Goal: Task Accomplishment & Management: Manage account settings

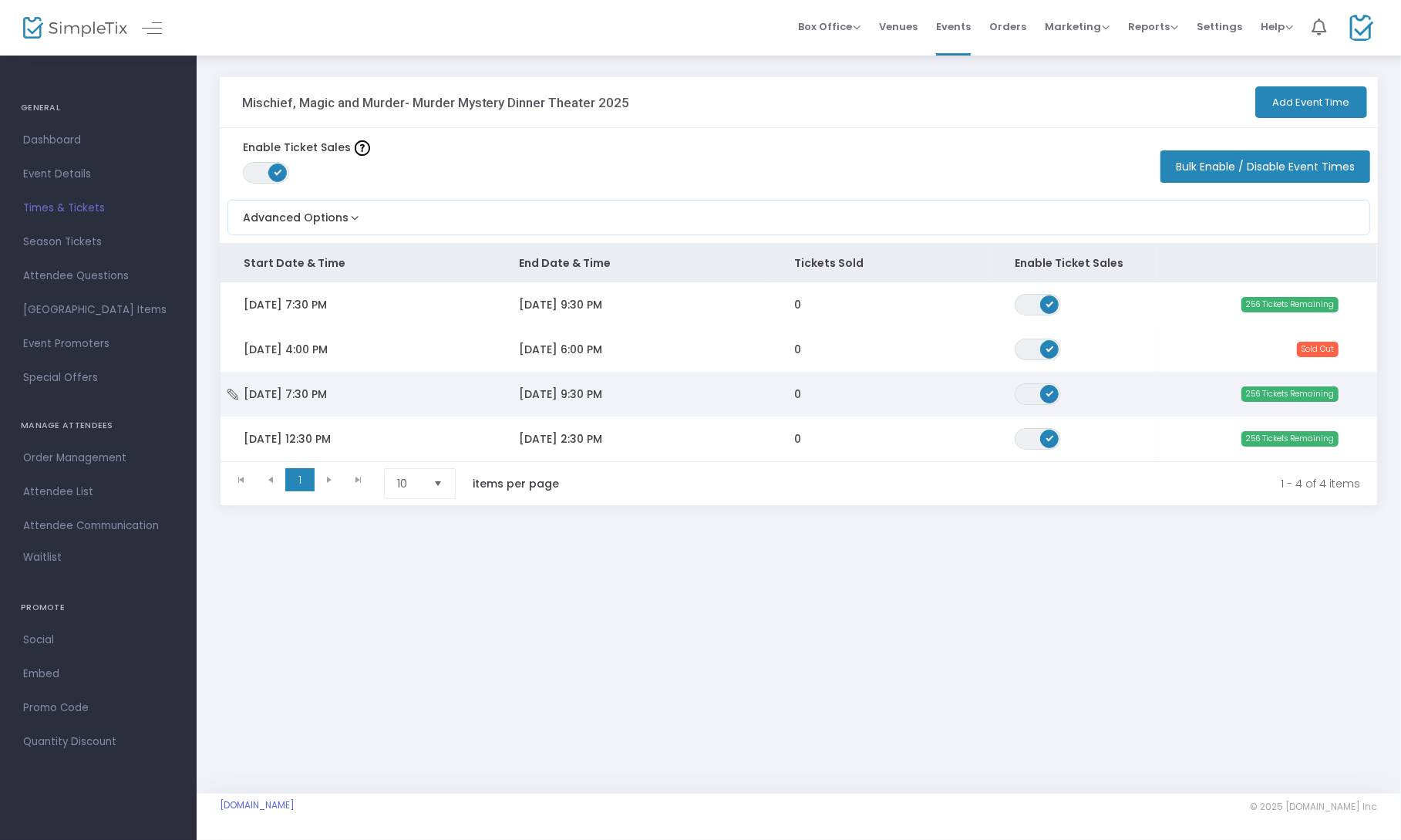
click at [679, 394] on td "[DATE] 9:30 PM" at bounding box center [633, 394] width 275 height 45
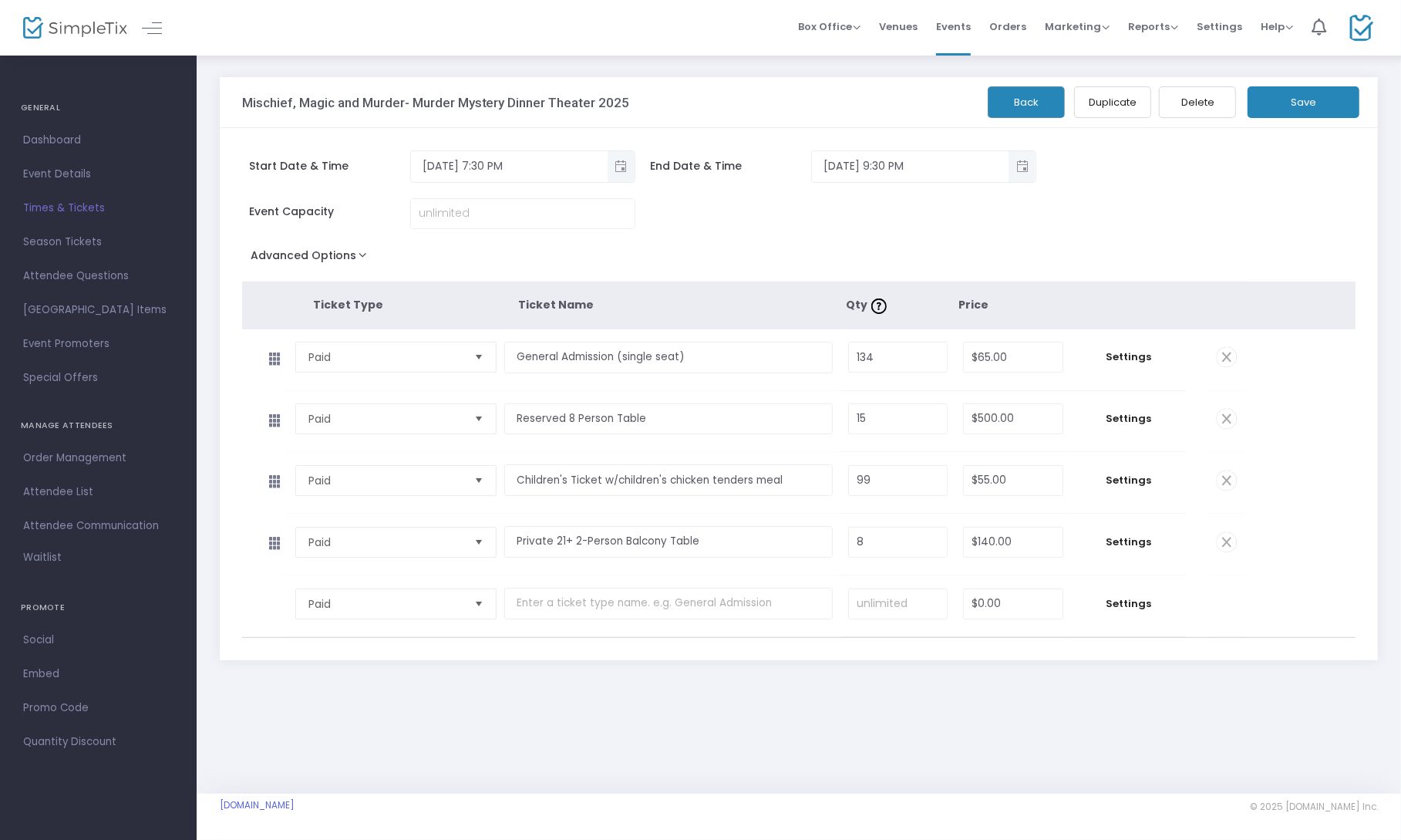
click at [50, 215] on span "Times & Tickets" at bounding box center [97, 208] width 150 height 20
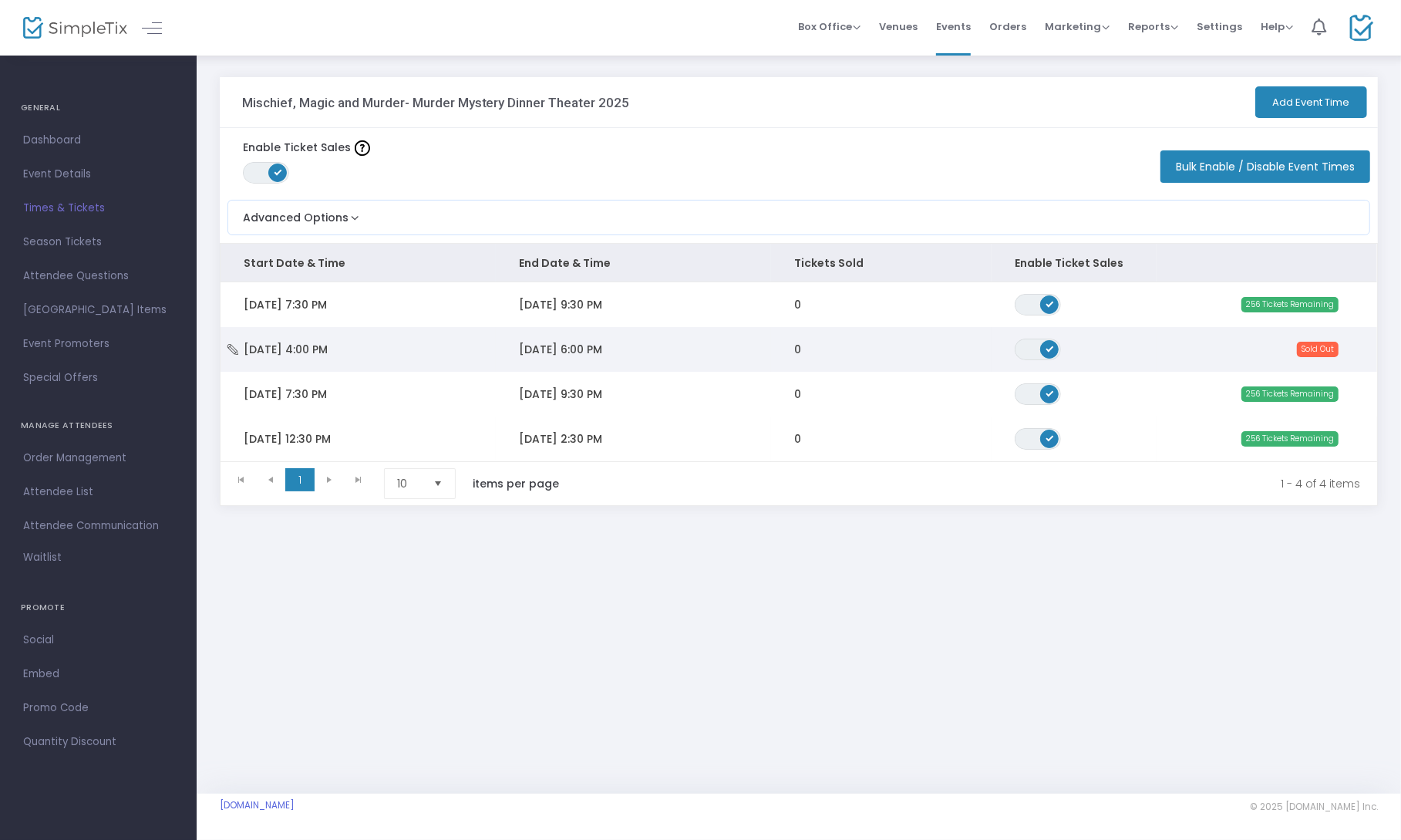
click at [724, 342] on td "[DATE] 6:00 PM" at bounding box center [633, 349] width 275 height 45
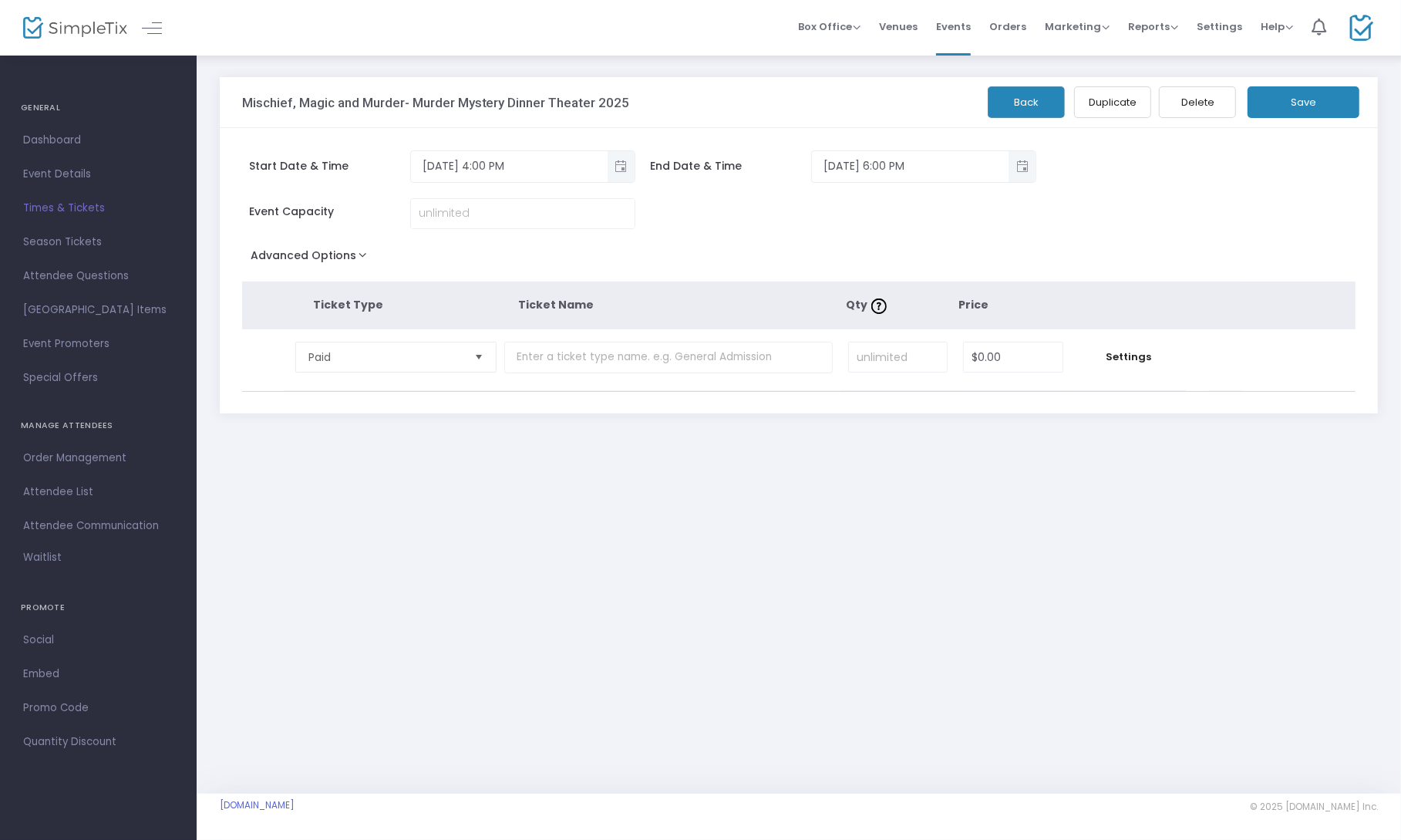
click at [1184, 98] on button "Delete" at bounding box center [1198, 102] width 78 height 32
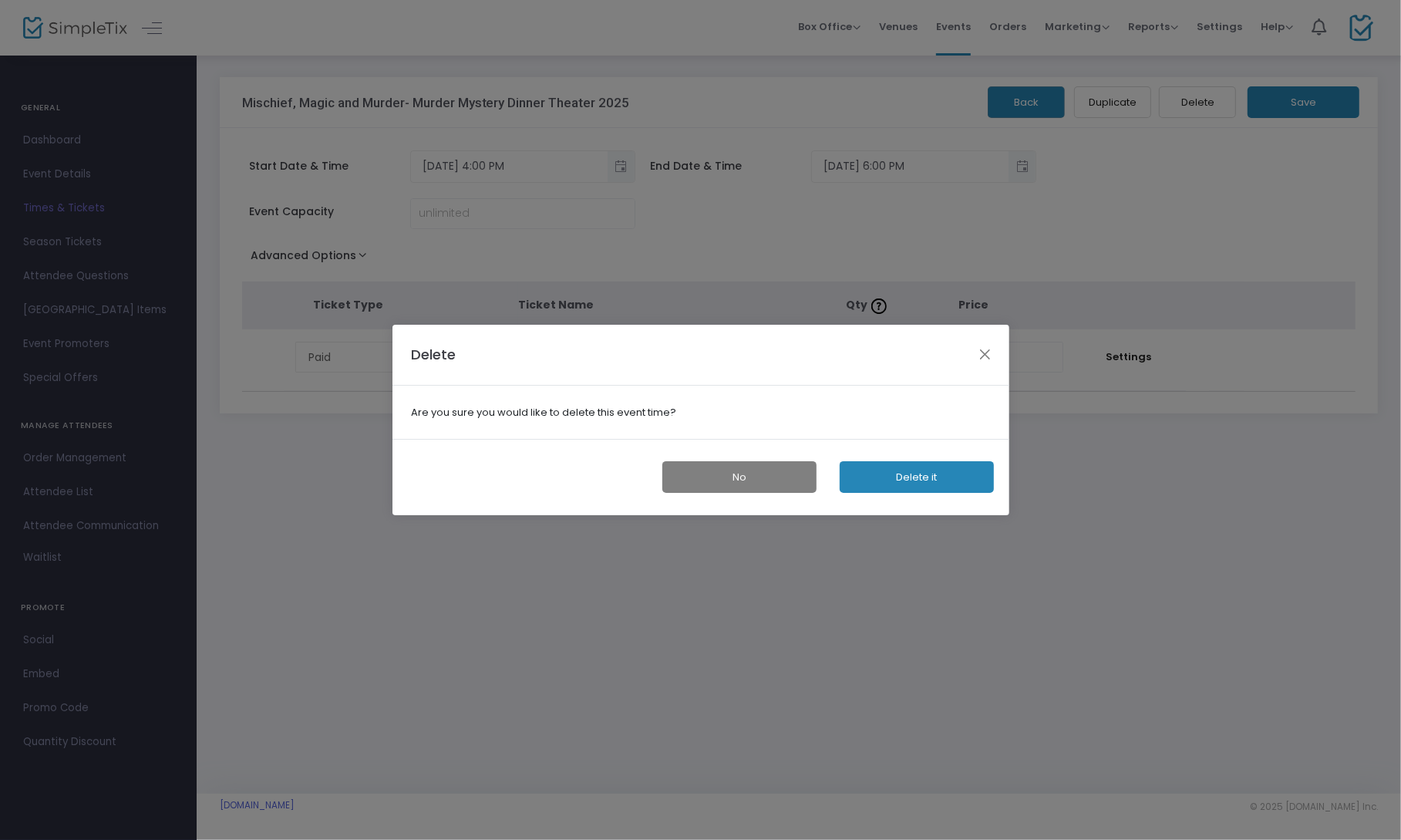
click at [953, 483] on button "Delete it" at bounding box center [917, 477] width 154 height 32
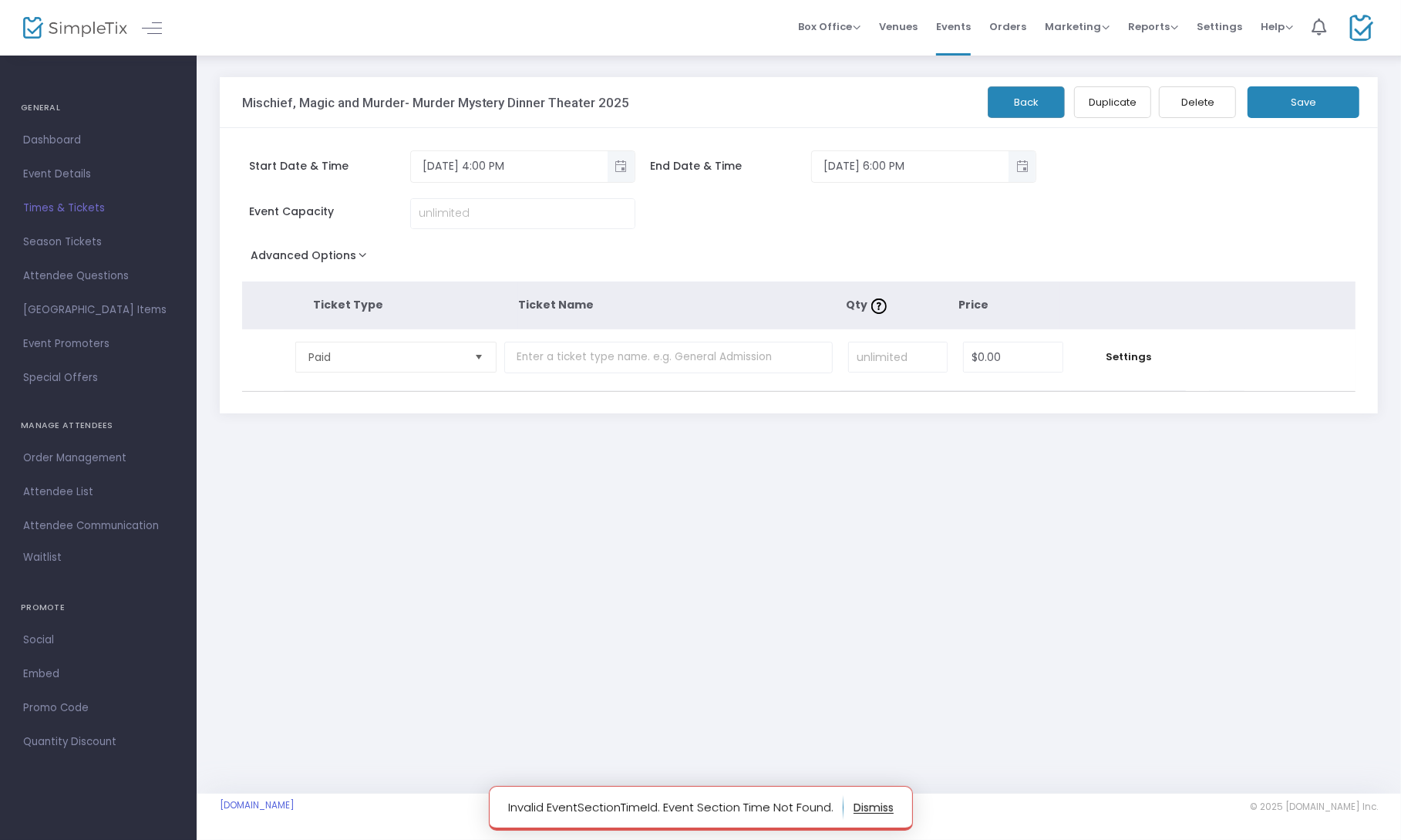
click at [77, 205] on span "Times & Tickets" at bounding box center [97, 208] width 150 height 20
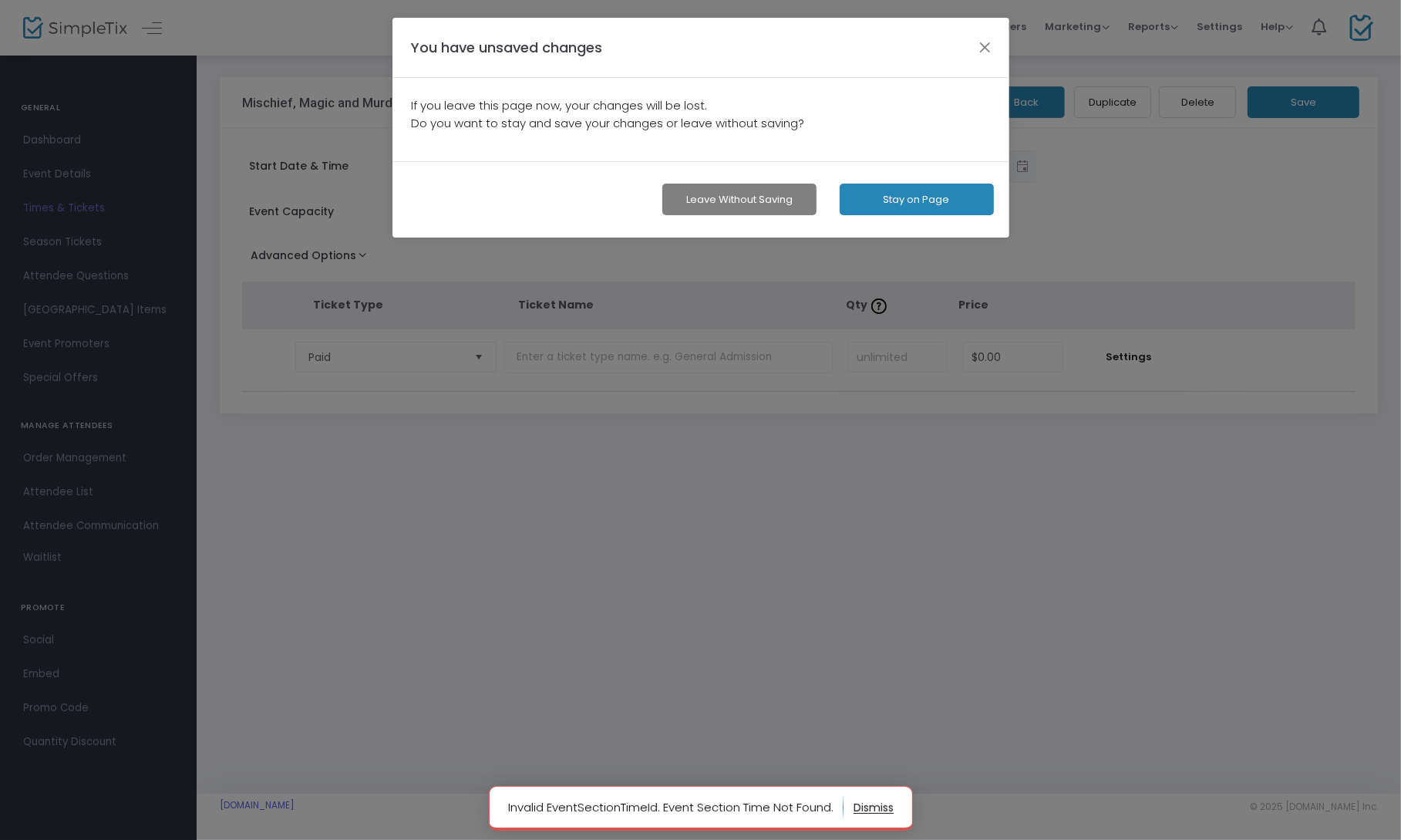
click at [748, 202] on button "Leave without Saving" at bounding box center [739, 200] width 154 height 32
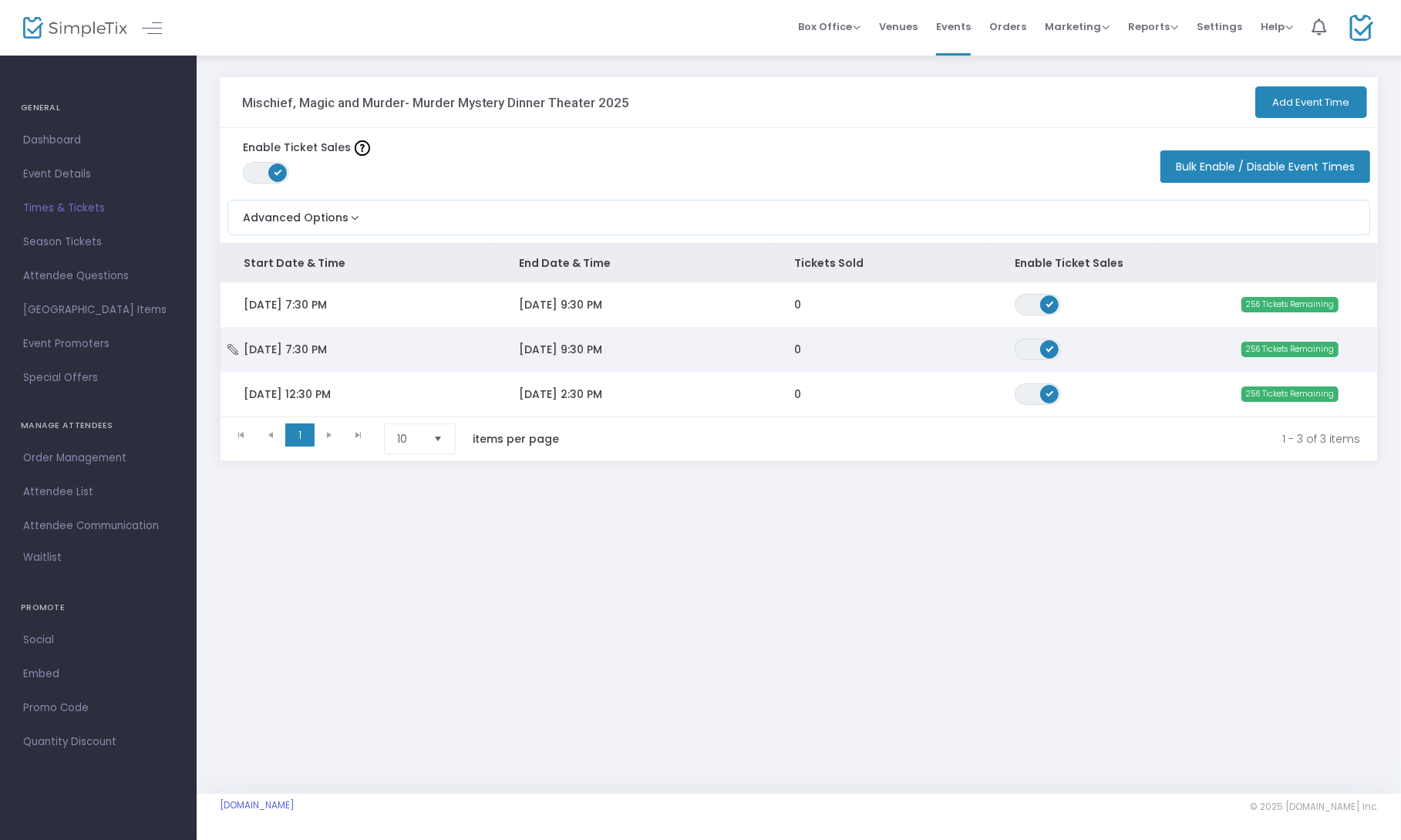
click at [712, 342] on td "[DATE] 9:30 PM" at bounding box center [633, 349] width 275 height 45
click at [0, 0] on span at bounding box center [0, 0] width 0 height 0
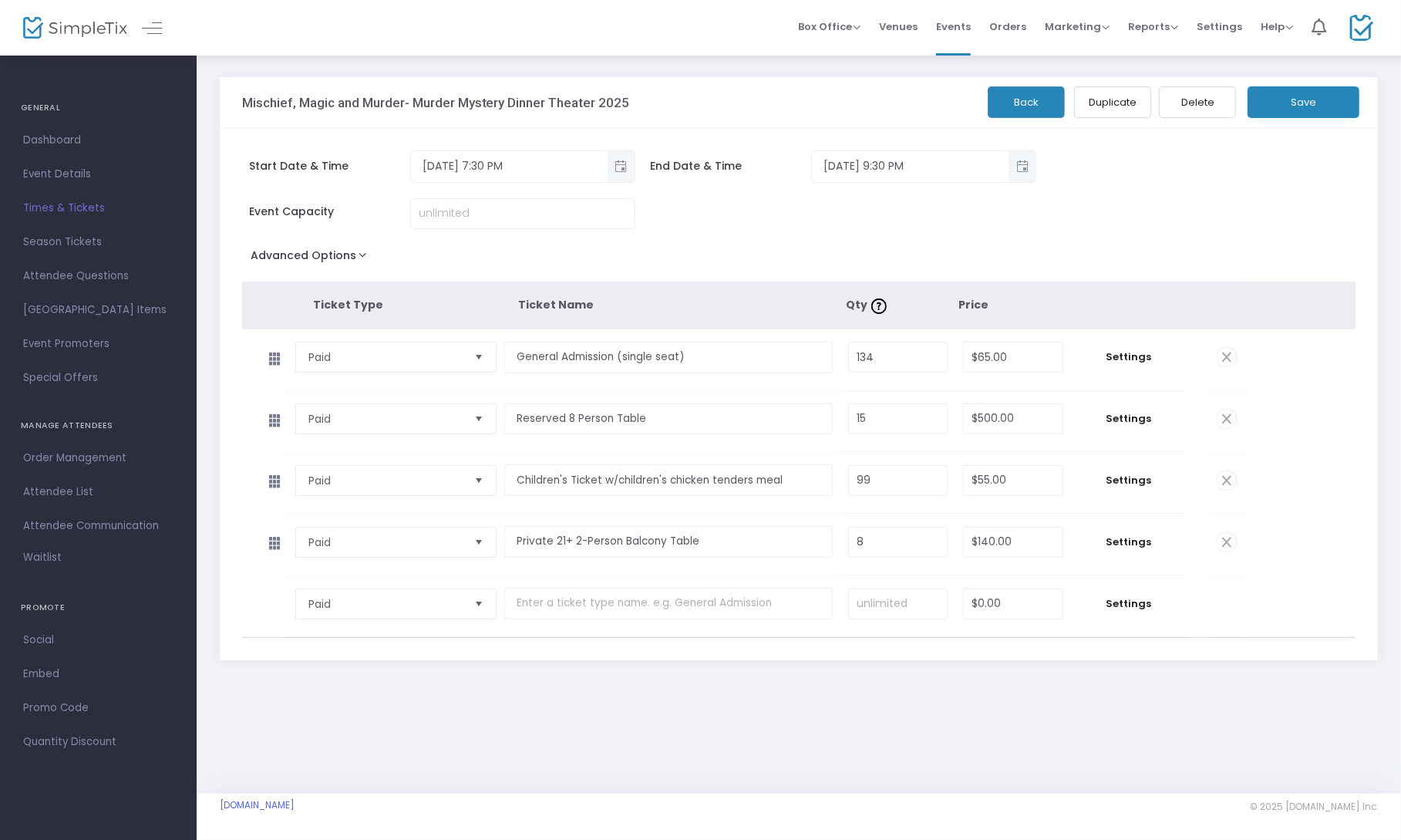
click at [1113, 103] on button "Duplicate" at bounding box center [1113, 102] width 78 height 32
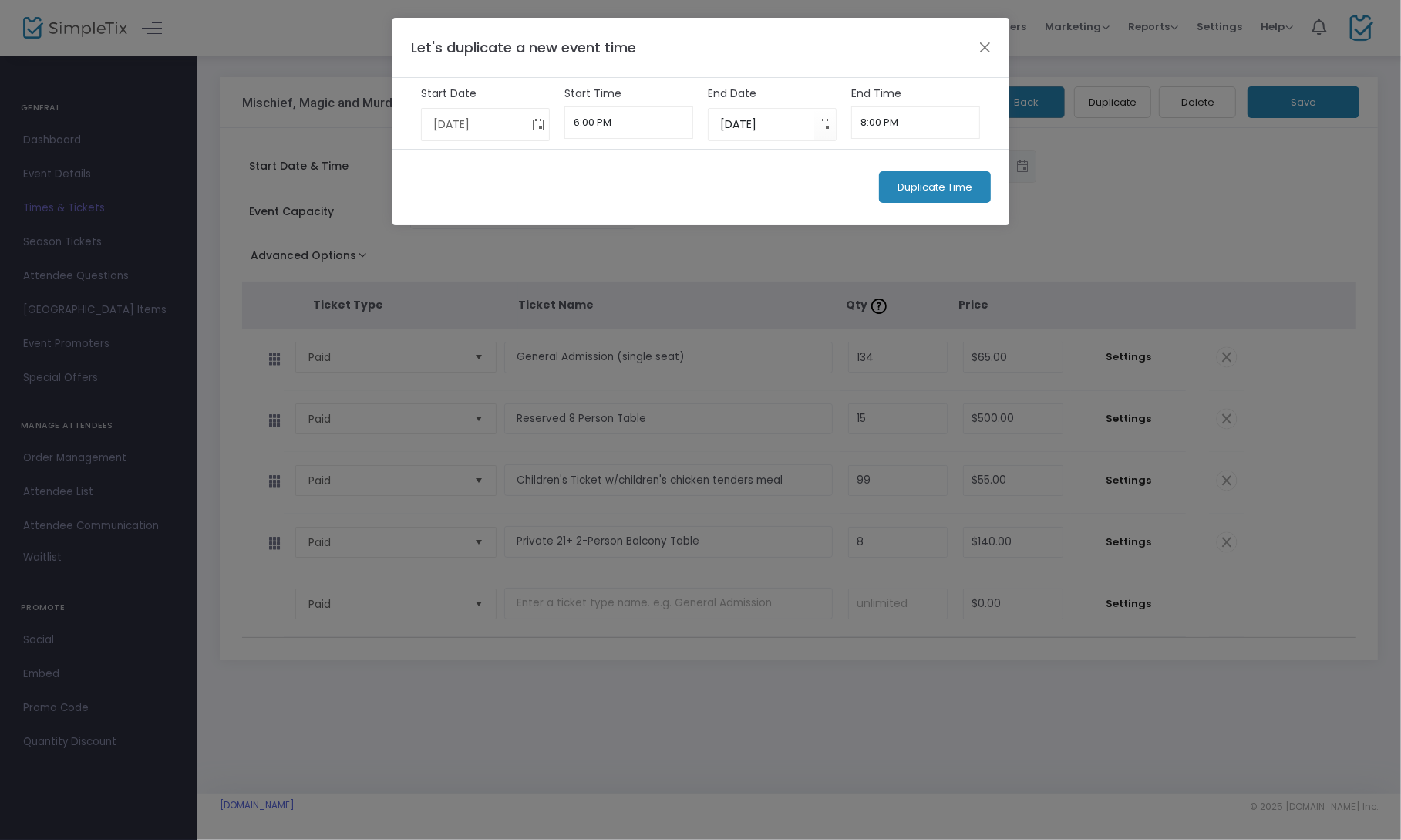
click at [538, 127] on span "Toggle calendar" at bounding box center [538, 124] width 26 height 26
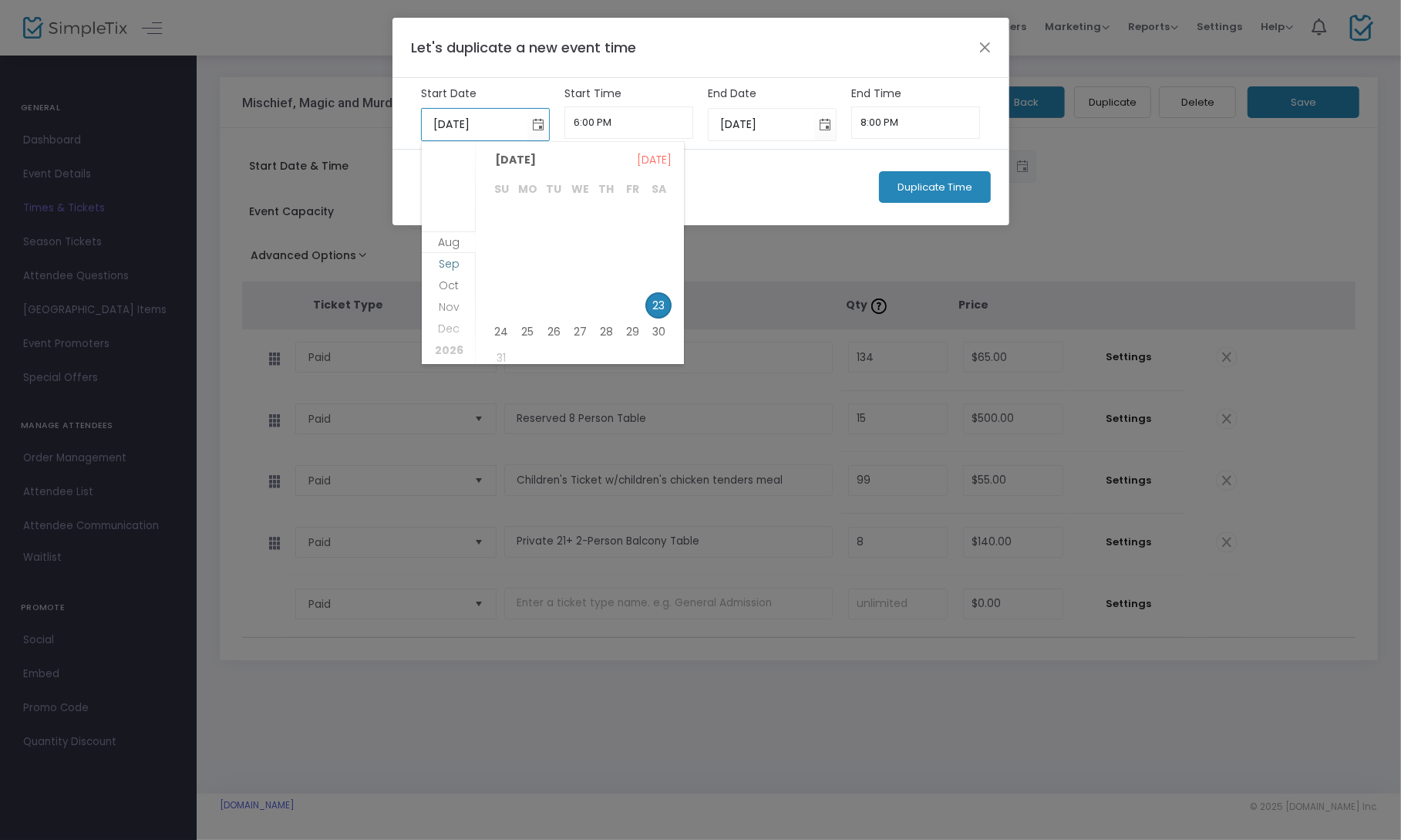
click at [454, 266] on span "Sep" at bounding box center [448, 264] width 21 height 16
click at [650, 301] on span "27" at bounding box center [658, 299] width 26 height 26
type input "[DATE]"
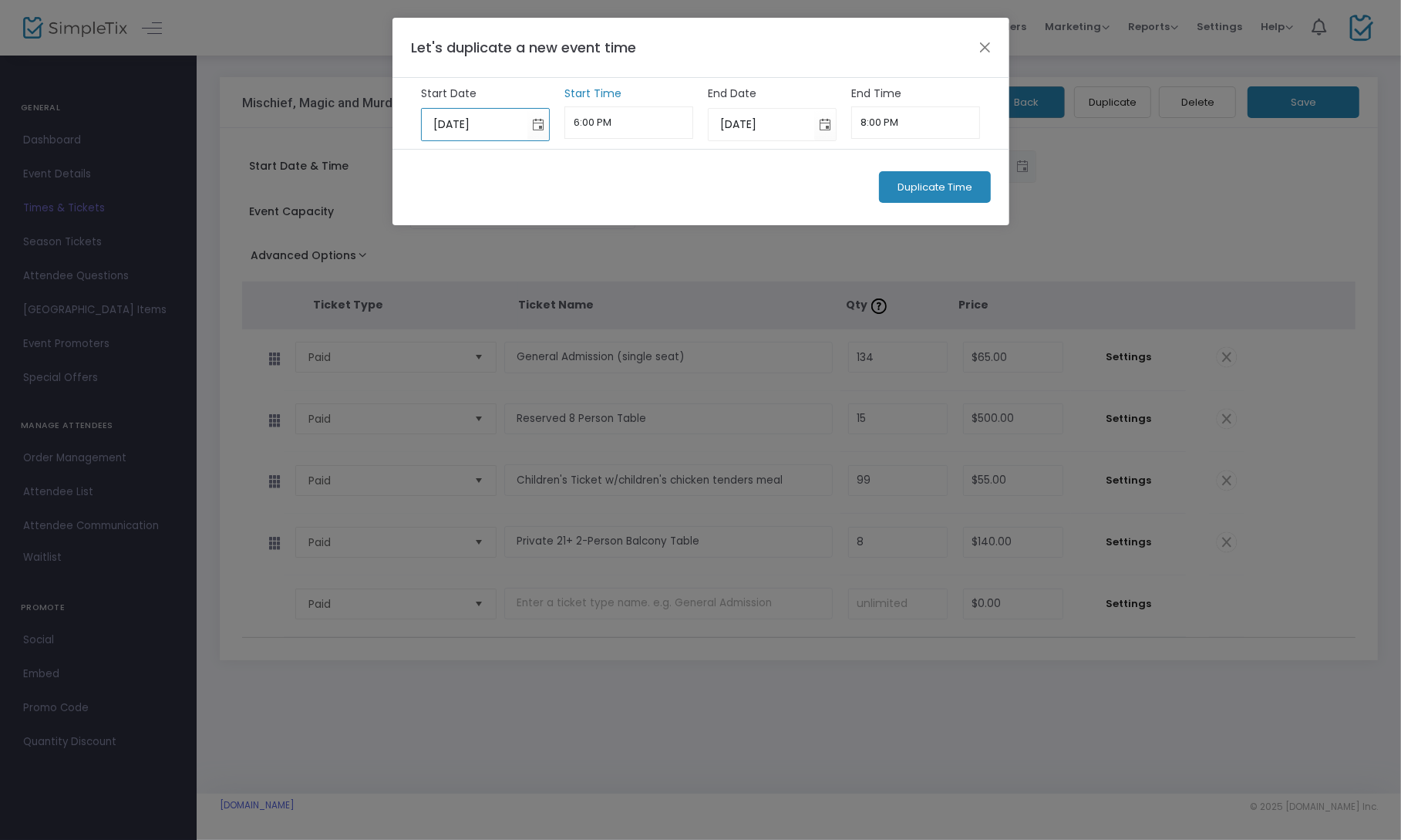
click at [647, 127] on input "6:00 PM" at bounding box center [629, 122] width 129 height 33
type input "4:00 PM"
click at [644, 173] on div "Duplicate Time" at bounding box center [701, 187] width 617 height 77
click at [890, 125] on input "8:00 PM" at bounding box center [916, 122] width 129 height 33
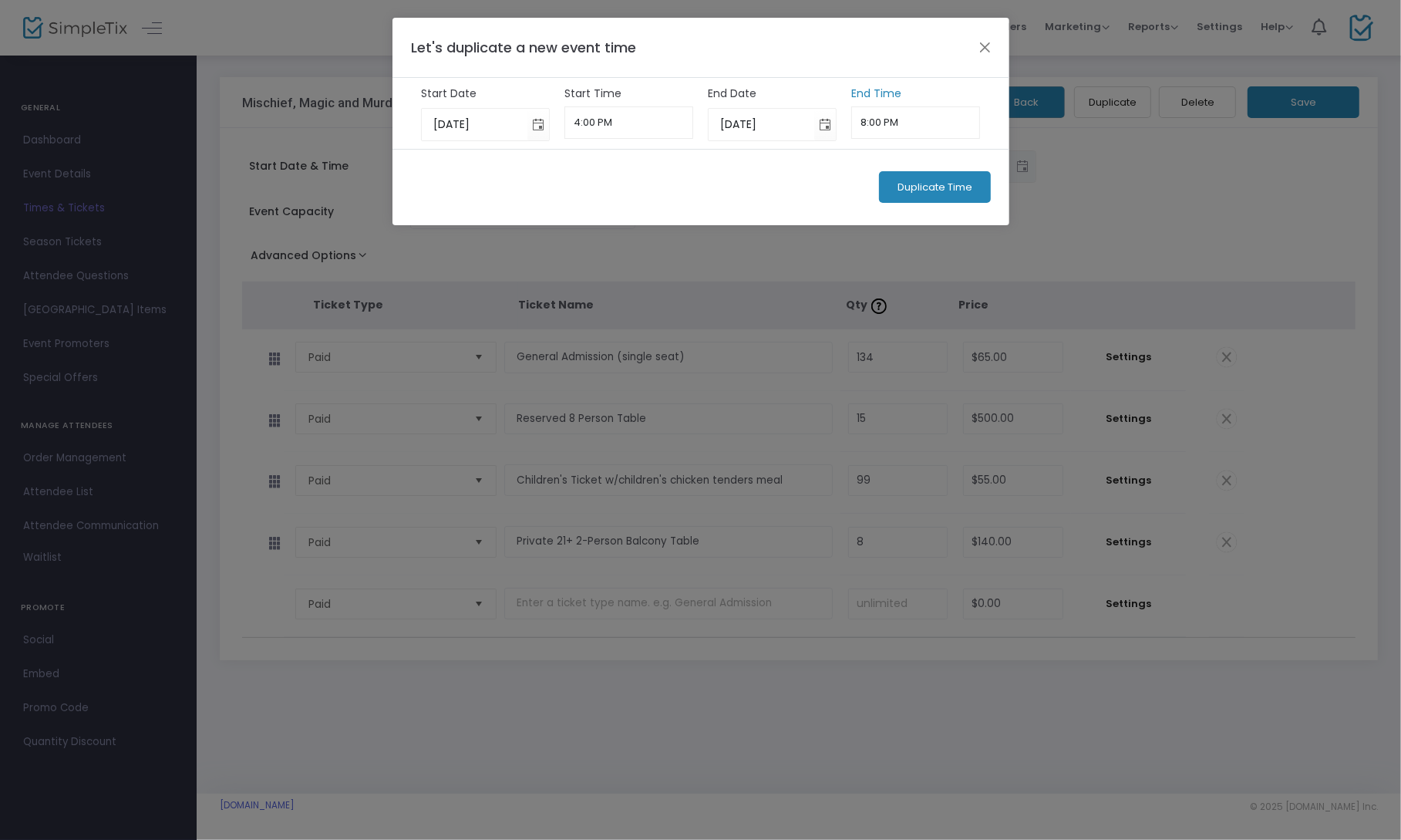
scroll to position [1352, 0]
type input "6:00 PM"
click at [740, 160] on div "Duplicate Time" at bounding box center [701, 187] width 617 height 77
click at [945, 186] on span "Duplicate Time" at bounding box center [935, 187] width 75 height 12
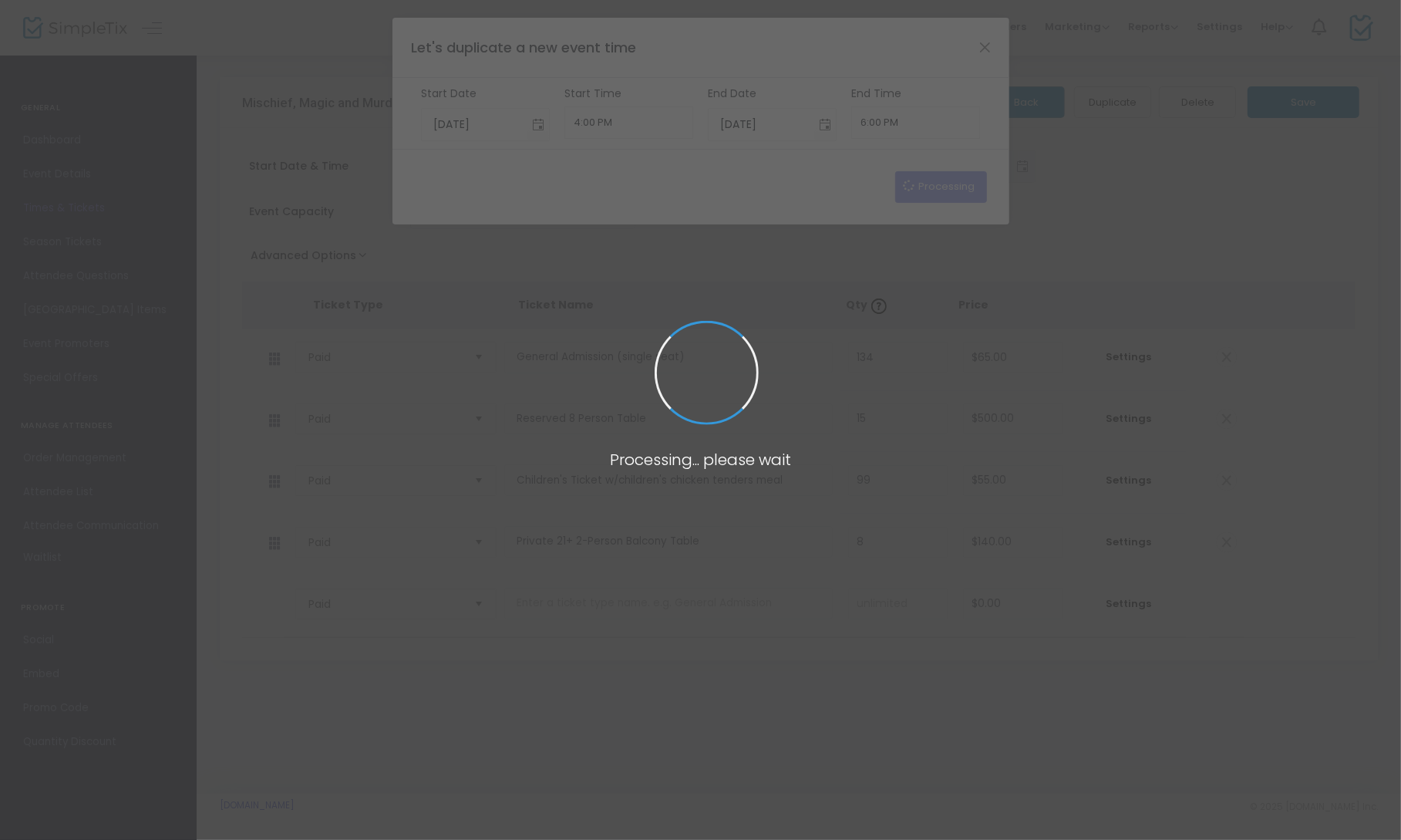
type input "[DATE]"
type input "6:00 PM"
type input "[DATE]"
type input "8:00 PM"
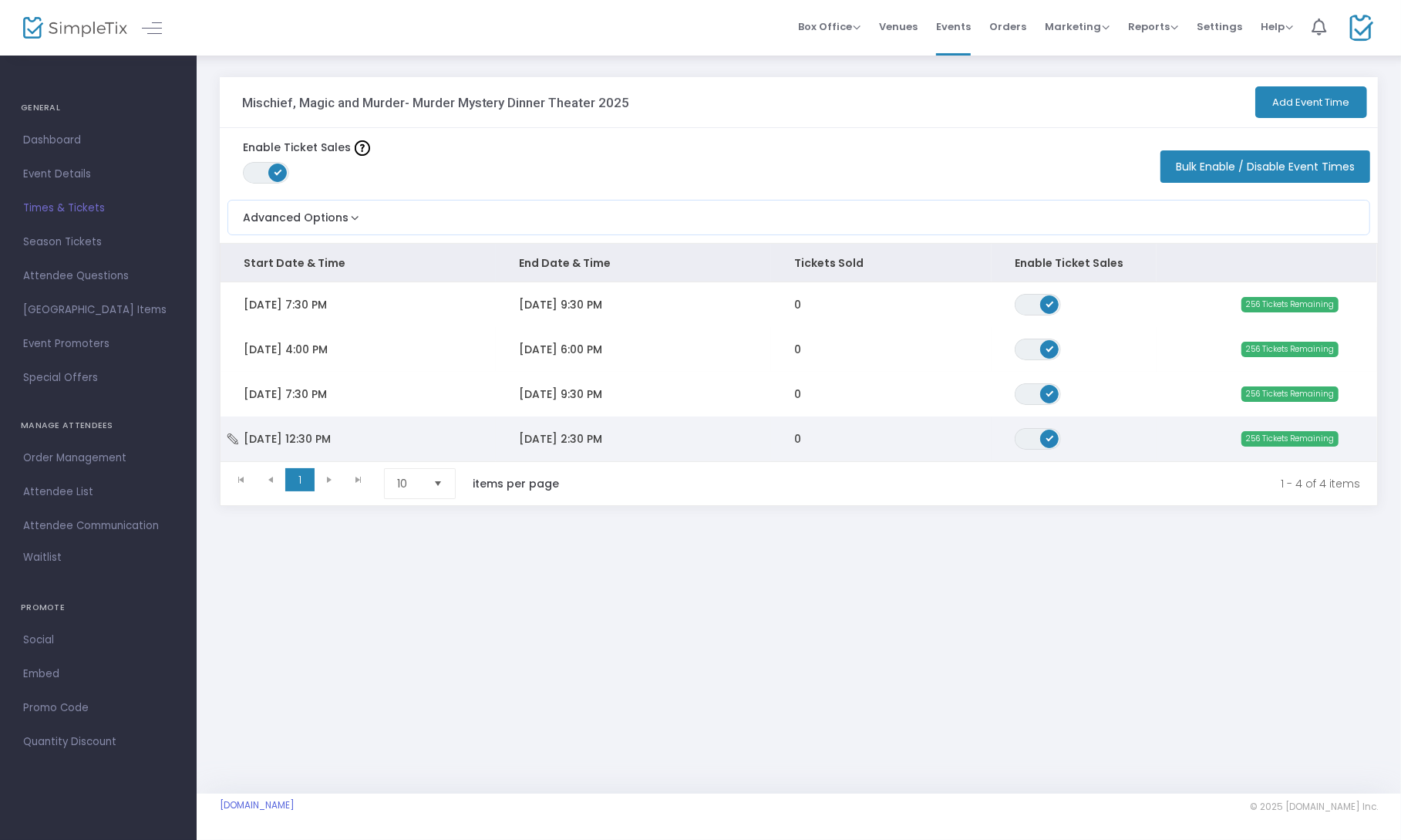
click at [698, 440] on td "[DATE] 2:30 PM" at bounding box center [633, 438] width 275 height 45
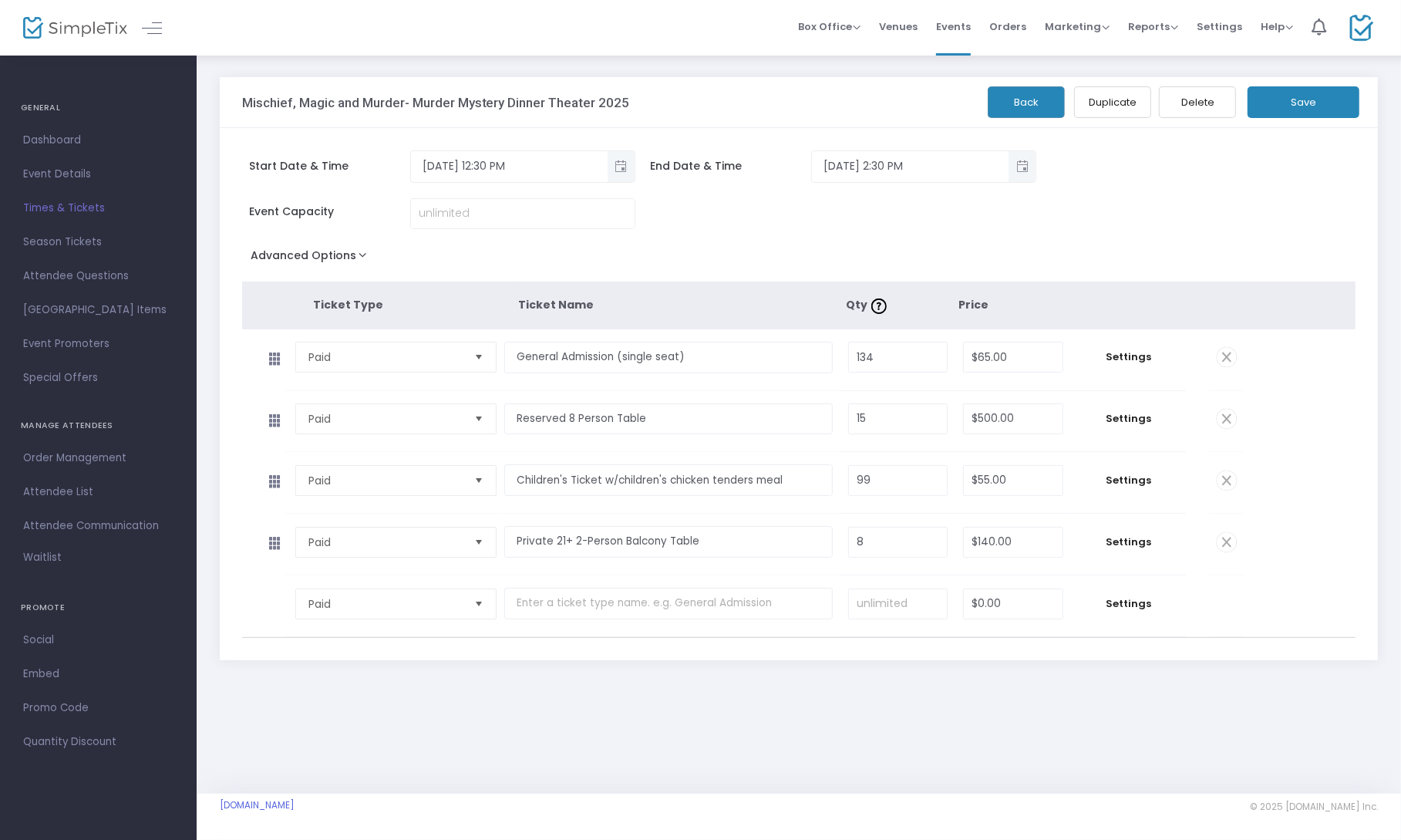
click at [1136, 101] on button "Duplicate" at bounding box center [1113, 102] width 78 height 32
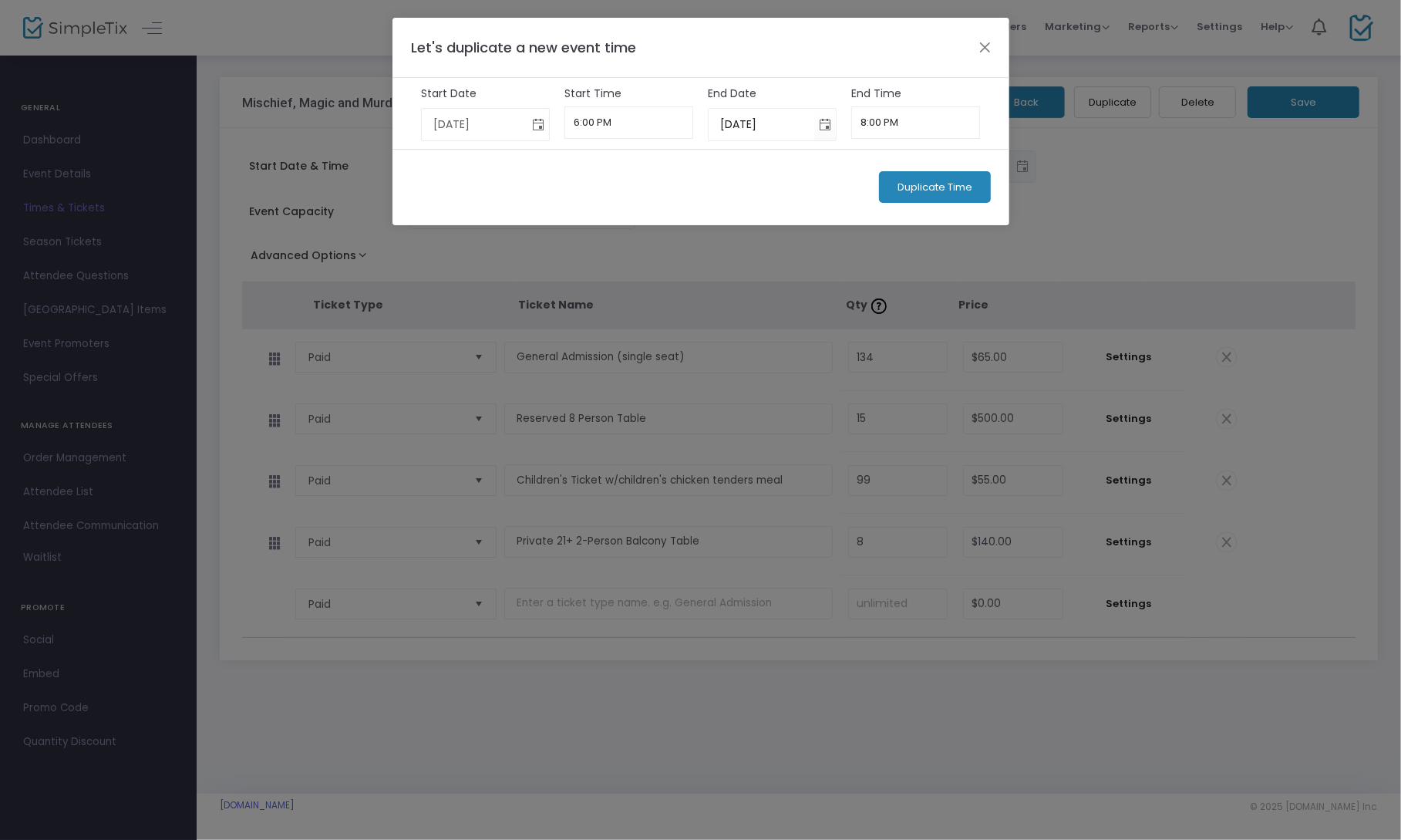
click at [536, 125] on span "Toggle calendar" at bounding box center [538, 124] width 26 height 26
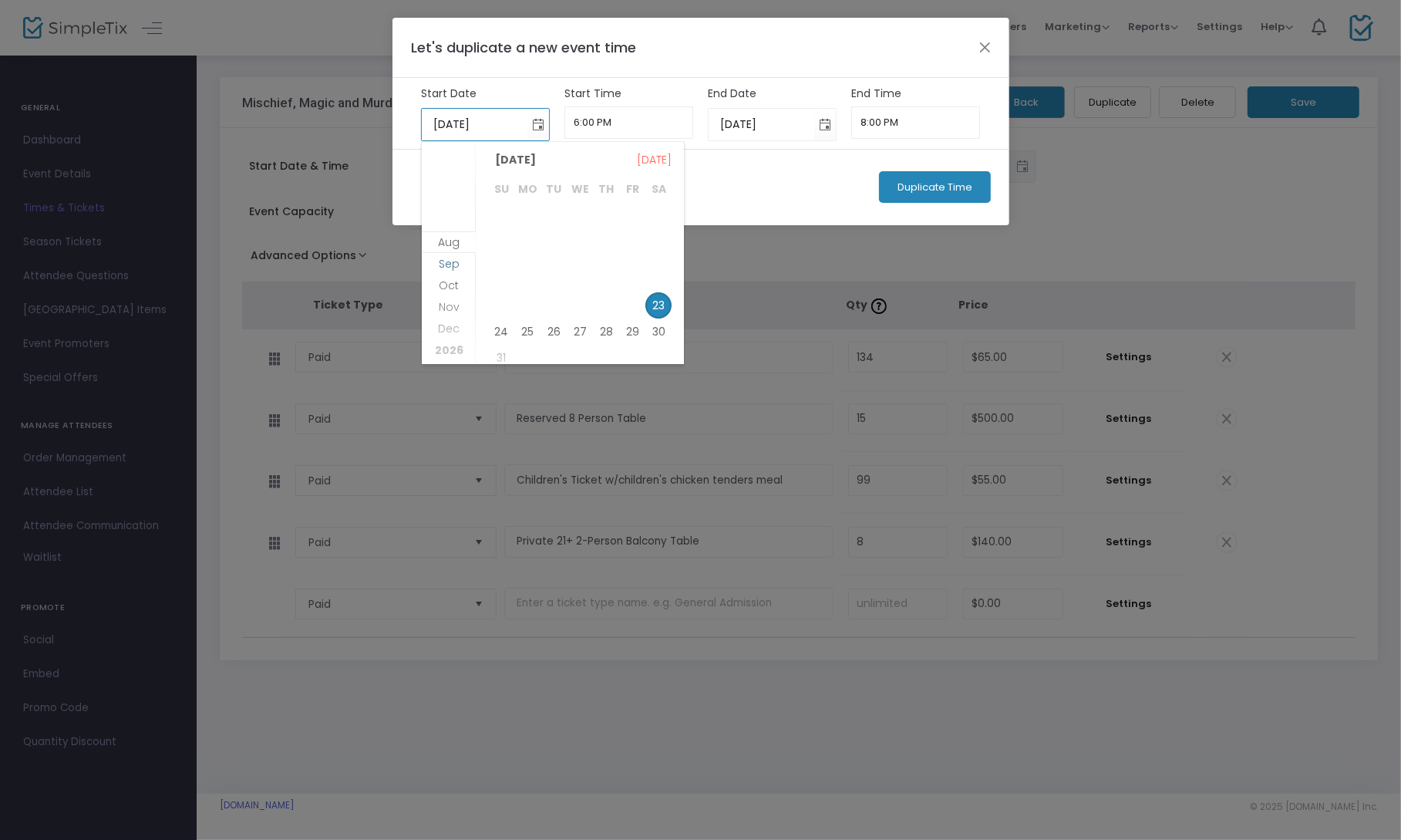
click at [454, 267] on span "Sep" at bounding box center [448, 264] width 21 height 16
click at [503, 326] on span "28" at bounding box center [501, 325] width 26 height 26
type input "[DATE]"
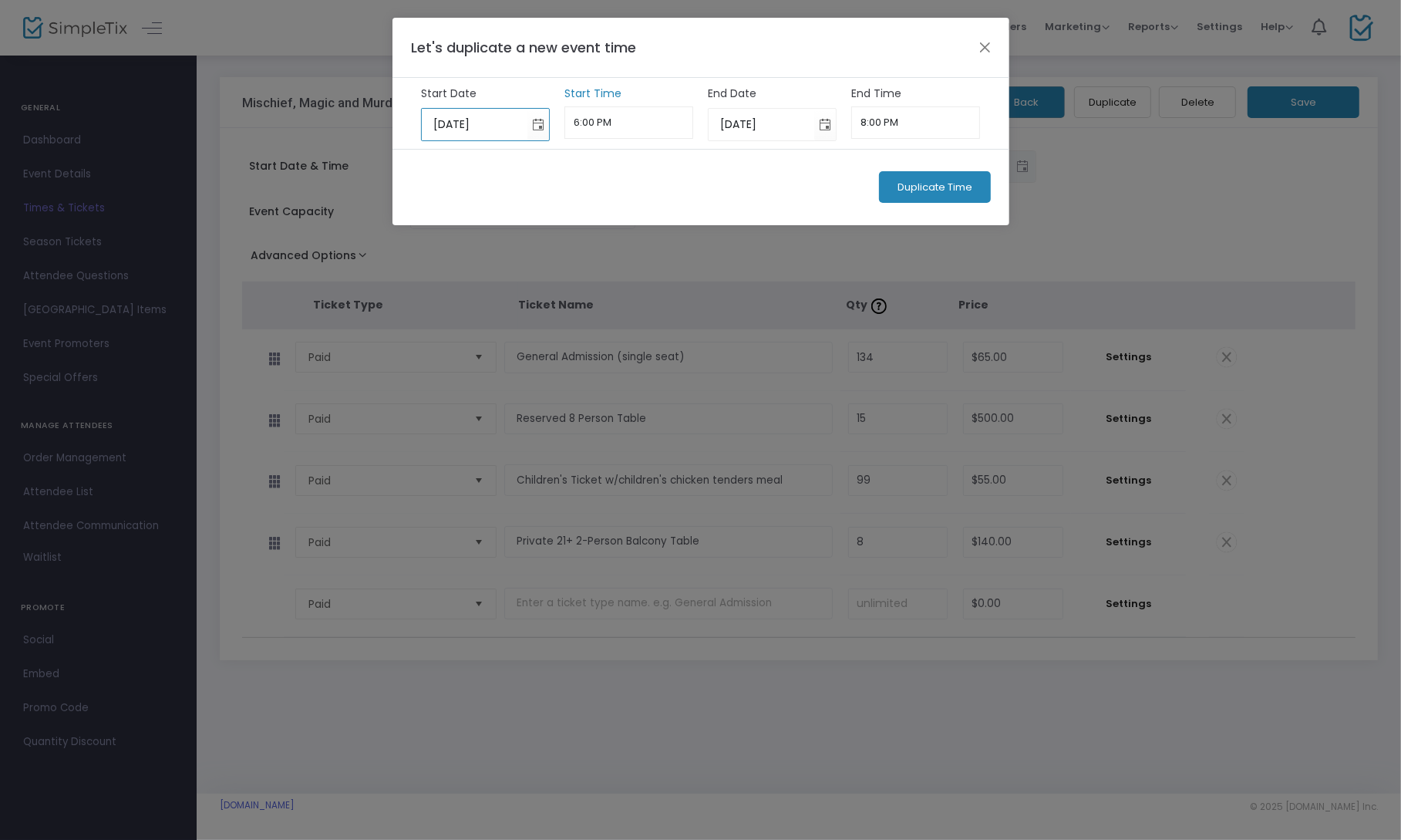
click at [649, 121] on input "6:00 PM" at bounding box center [629, 122] width 129 height 33
type input "4:00 PM"
click at [684, 163] on div "Duplicate Time" at bounding box center [701, 187] width 617 height 77
click at [876, 125] on input "8:00 PM" at bounding box center [916, 122] width 129 height 33
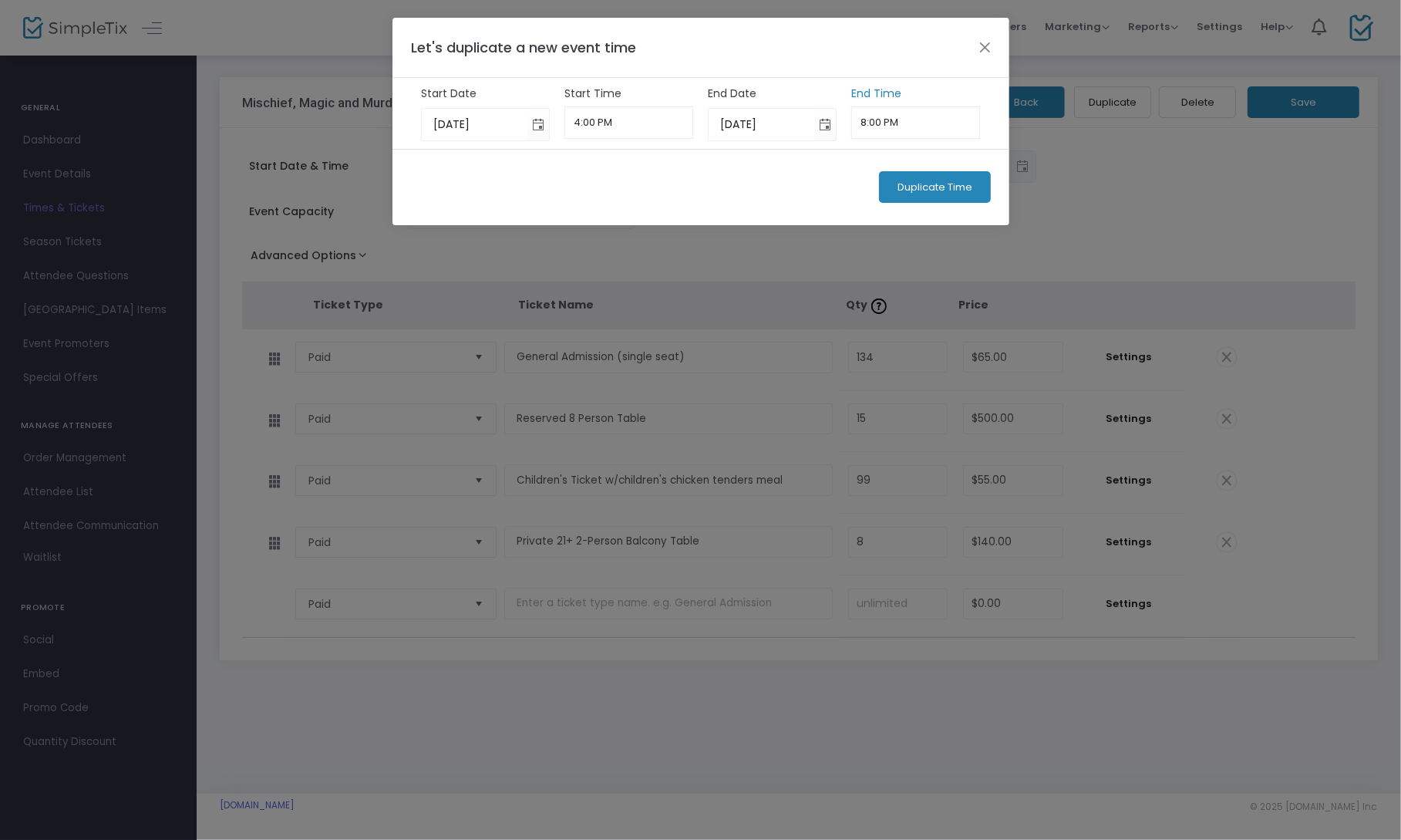
scroll to position [1352, 0]
type input "6:00 PM"
click at [790, 180] on div "Duplicate Time" at bounding box center [701, 187] width 617 height 77
click at [916, 189] on span "Duplicate Time" at bounding box center [935, 187] width 75 height 12
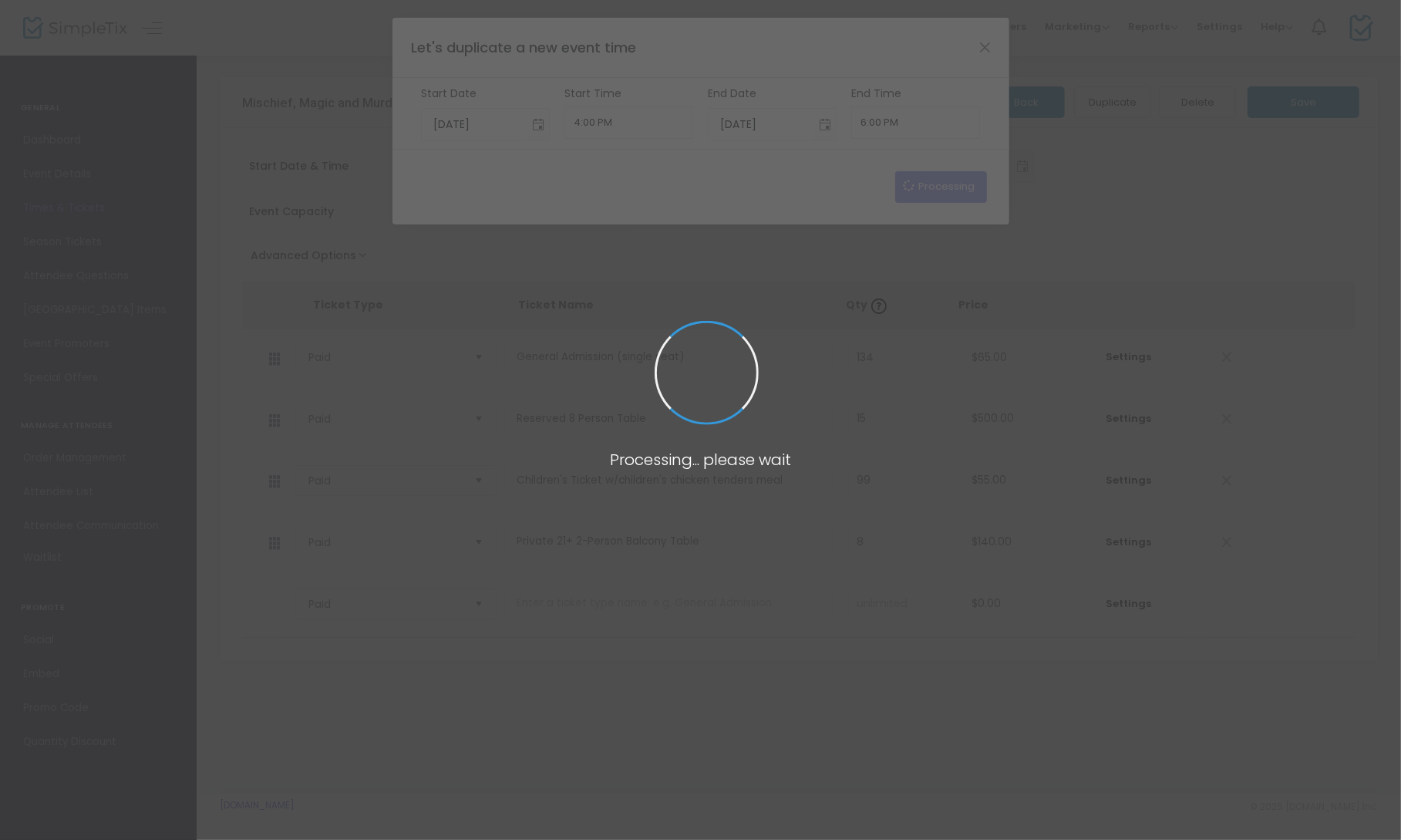
type input "[DATE]"
type input "6:00 PM"
type input "[DATE]"
type input "8:00 PM"
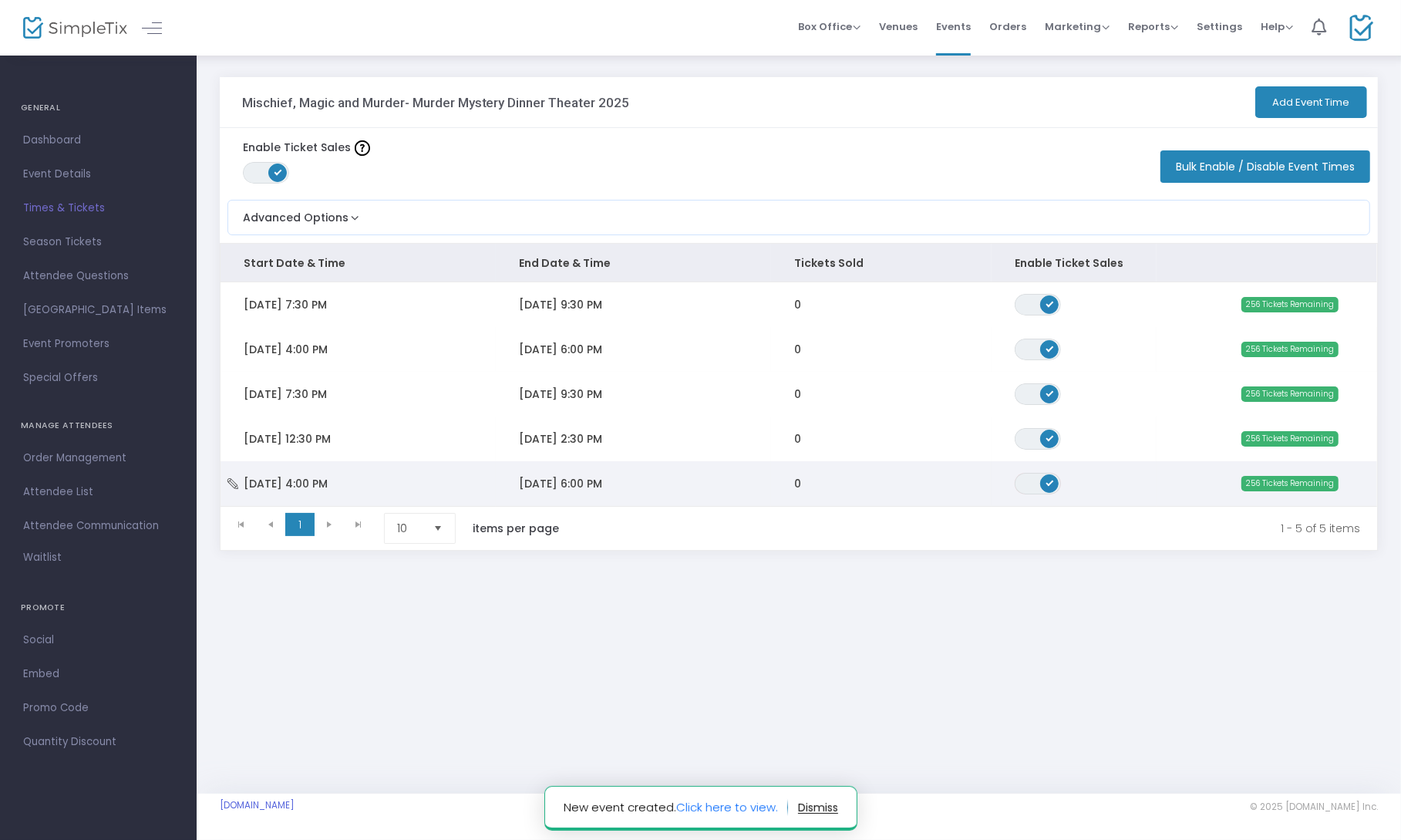
click at [1040, 485] on span "ON OFF" at bounding box center [1038, 483] width 47 height 22
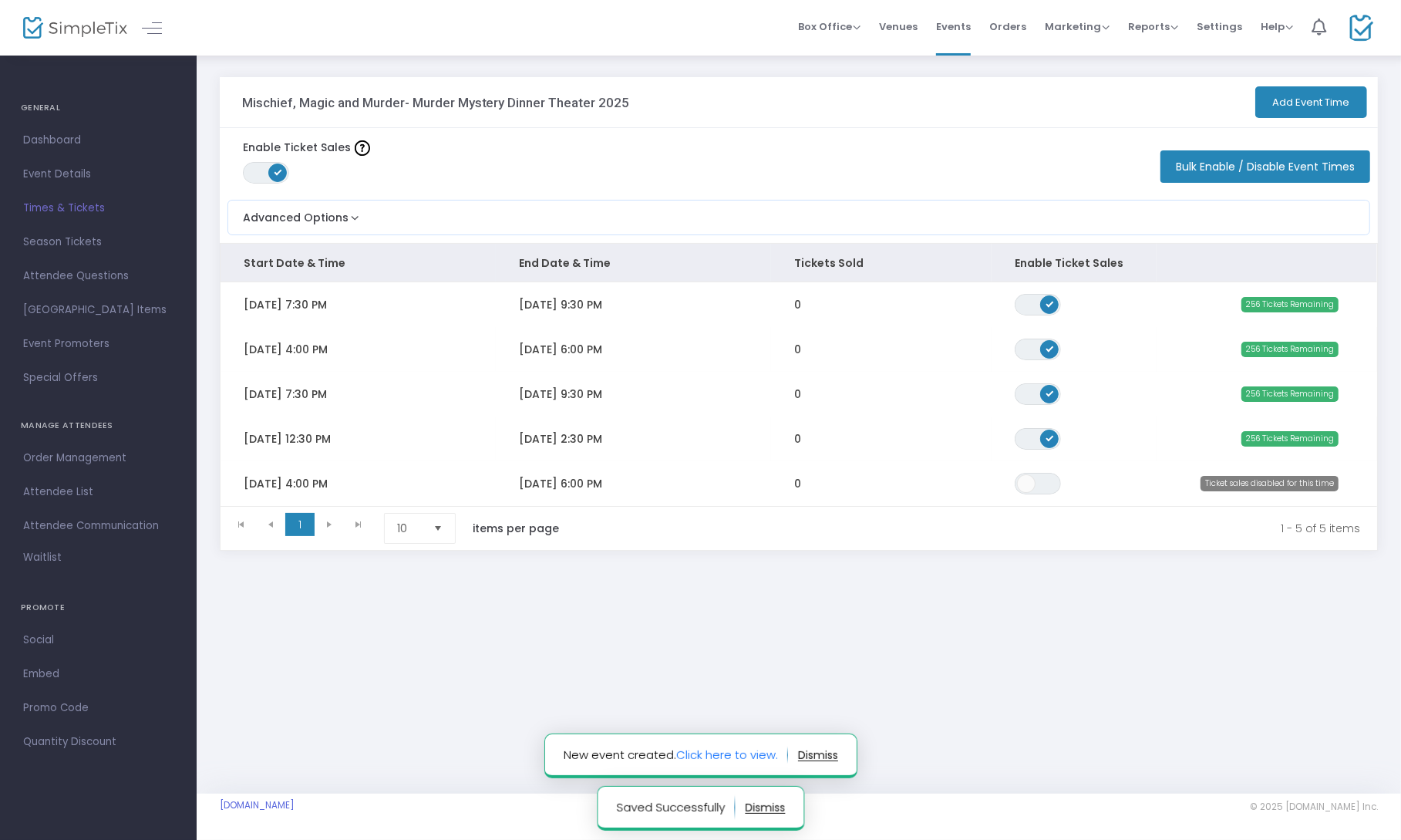
click at [851, 597] on div "Mischief, Magic and Murder- Murder Mystery Dinner Theater 2025 Add Event Time E…" at bounding box center [799, 340] width 1205 height 573
